Goal: Transaction & Acquisition: Purchase product/service

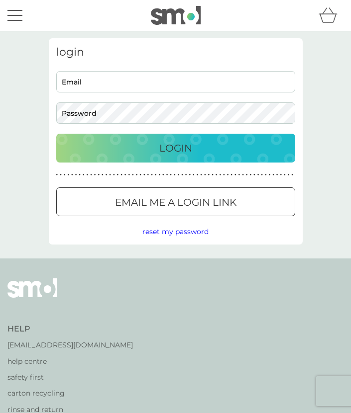
click at [84, 73] on input "Email" at bounding box center [175, 81] width 239 height 21
type input "[EMAIL_ADDRESS][DOMAIN_NAME]"
click at [130, 157] on button "Login" at bounding box center [175, 148] width 239 height 29
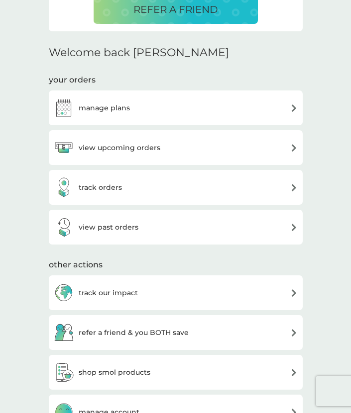
scroll to position [196, 0]
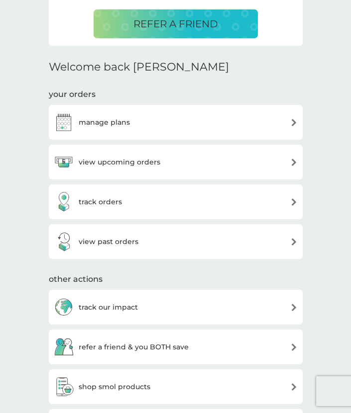
click at [148, 115] on div "manage plans" at bounding box center [176, 122] width 244 height 20
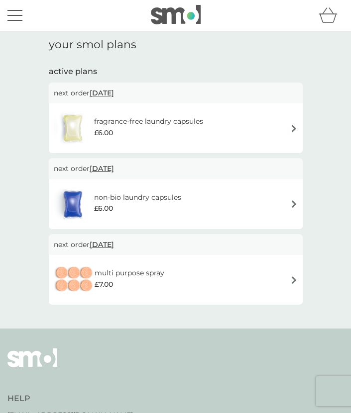
click at [154, 207] on div "£6.00" at bounding box center [137, 208] width 87 height 11
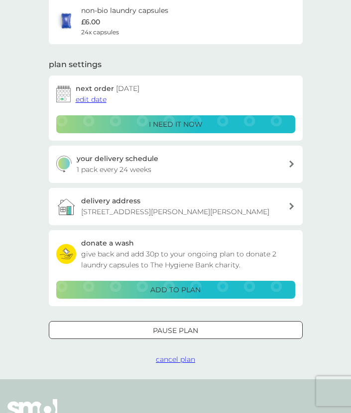
scroll to position [78, 0]
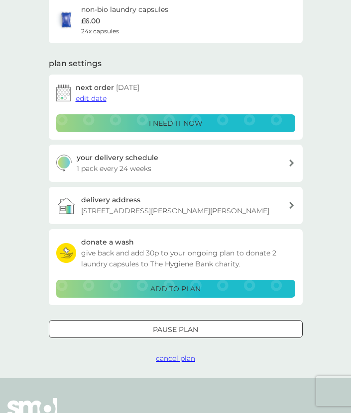
click at [113, 194] on h3 "delivery address" at bounding box center [110, 199] width 59 height 11
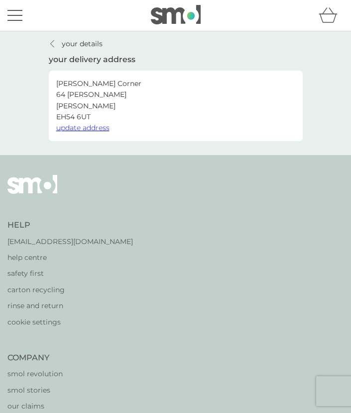
click at [93, 129] on span "update address" at bounding box center [82, 127] width 53 height 9
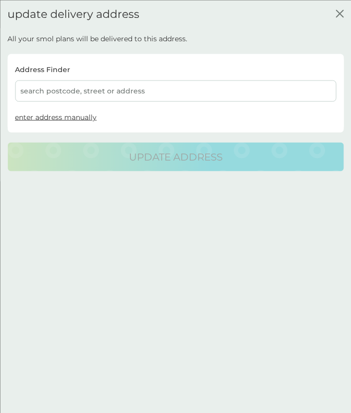
click at [83, 88] on div "search postcode, street or address" at bounding box center [175, 90] width 321 height 21
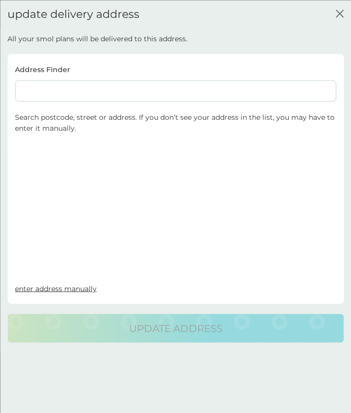
click at [83, 88] on input at bounding box center [175, 90] width 321 height 21
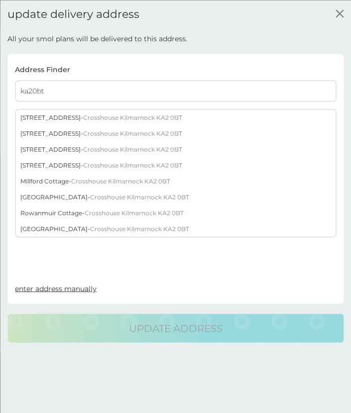
type input "ka20bt"
click at [70, 115] on div "[STREET_ADDRESS]" at bounding box center [175, 117] width 320 height 16
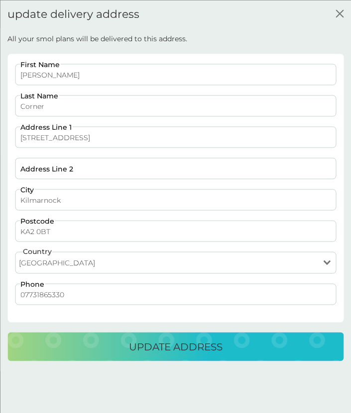
click at [59, 340] on div "update address" at bounding box center [175, 347] width 316 height 16
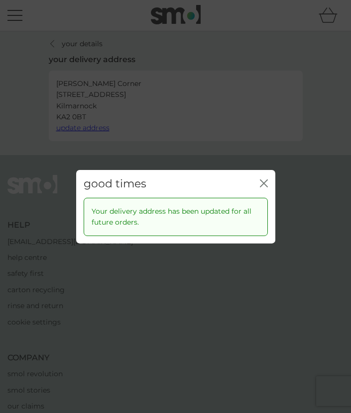
click at [271, 178] on div "good times close" at bounding box center [175, 184] width 199 height 28
click at [264, 178] on div "close" at bounding box center [264, 183] width 8 height 13
click at [263, 184] on icon "close" at bounding box center [264, 183] width 8 height 8
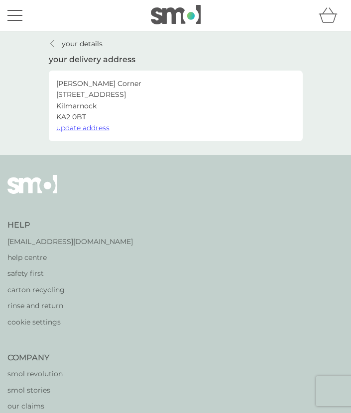
click at [55, 46] on div at bounding box center [52, 44] width 7 height 8
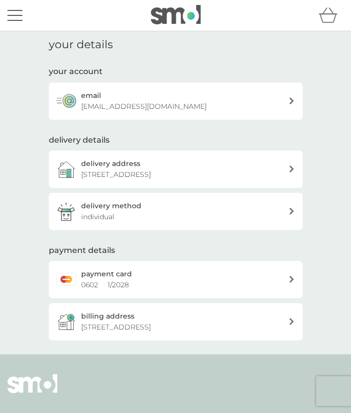
click at [16, 24] on button "menu" at bounding box center [14, 15] width 15 height 19
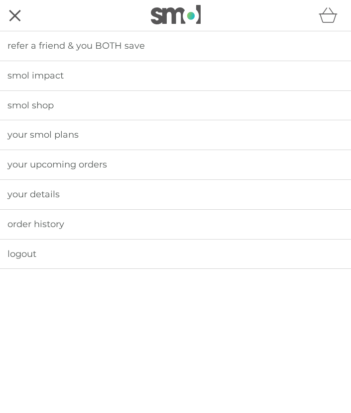
click at [41, 141] on link "your smol plans" at bounding box center [175, 134] width 351 height 29
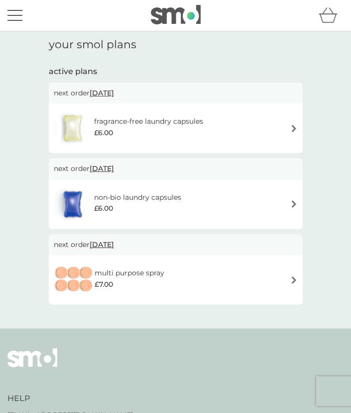
click at [149, 209] on div "£6.00" at bounding box center [137, 208] width 87 height 11
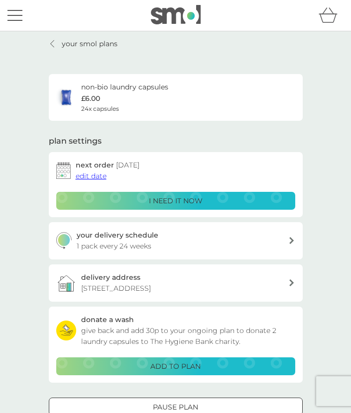
click at [166, 201] on p "i need it now" at bounding box center [176, 200] width 54 height 11
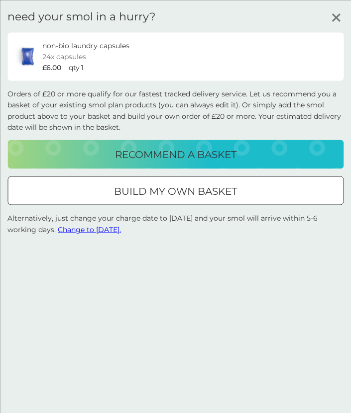
click at [162, 198] on p "build my own basket" at bounding box center [175, 191] width 123 height 16
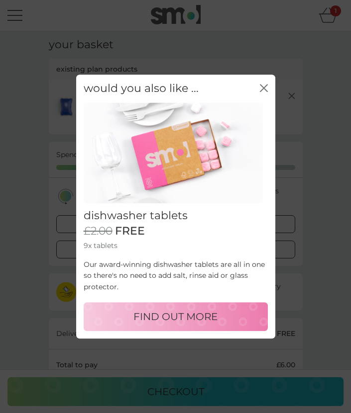
click at [260, 91] on icon "close" at bounding box center [261, 88] width 3 height 7
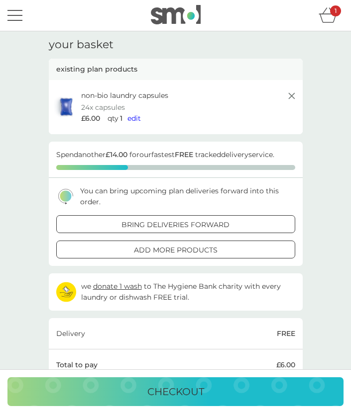
click at [135, 120] on span "edit" at bounding box center [133, 118] width 13 height 9
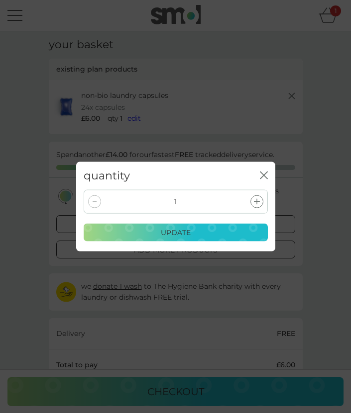
click at [258, 201] on icon at bounding box center [257, 202] width 6 height 6
click at [223, 234] on div "update" at bounding box center [175, 232] width 171 height 11
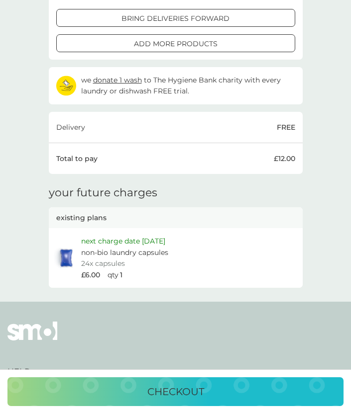
scroll to position [205, 0]
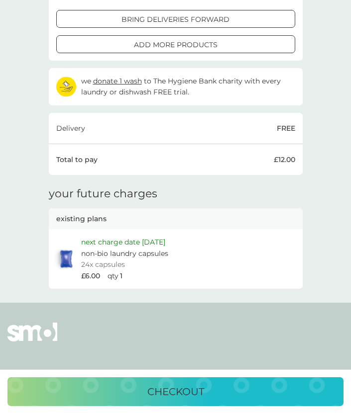
click at [180, 391] on p "checkout" at bounding box center [175, 392] width 57 height 16
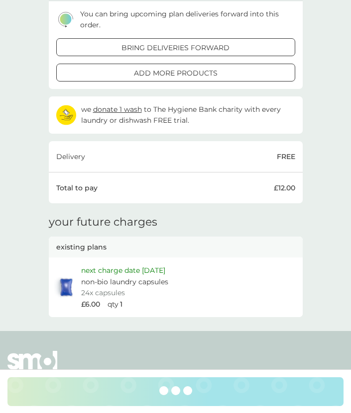
scroll to position [176, 0]
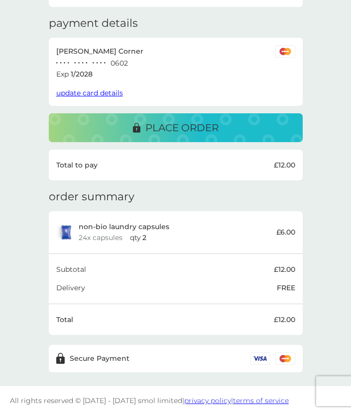
scroll to position [132, 0]
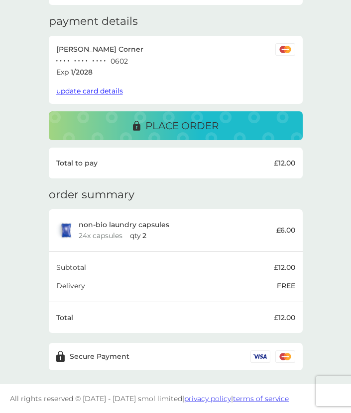
click at [181, 132] on p "place order" at bounding box center [181, 126] width 73 height 16
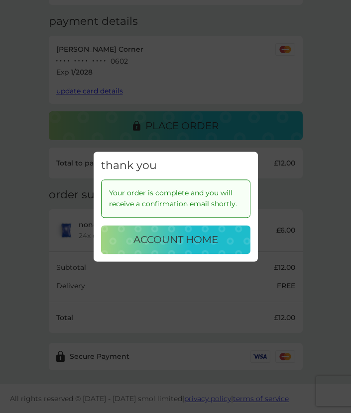
click at [202, 240] on p "account home" at bounding box center [175, 240] width 85 height 16
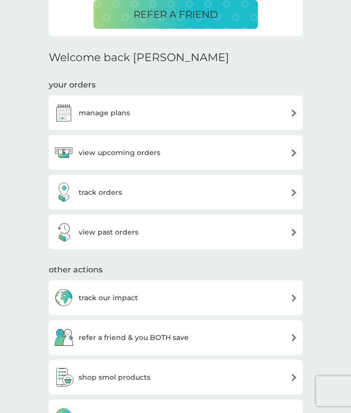
scroll to position [206, 0]
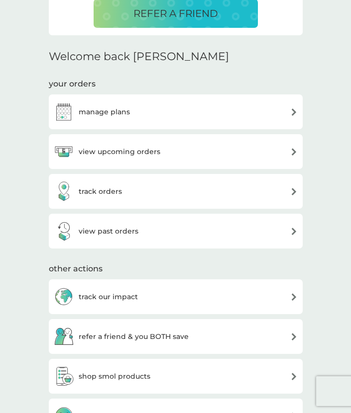
click at [178, 181] on div "track orders" at bounding box center [176, 191] width 254 height 35
click at [195, 204] on div "track orders" at bounding box center [176, 191] width 254 height 35
click at [188, 196] on div "track orders" at bounding box center [176, 191] width 244 height 20
